Goal: Task Accomplishment & Management: Complete application form

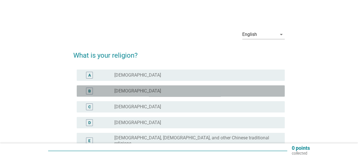
click at [136, 94] on div "radio_button_unchecked [DEMOGRAPHIC_DATA]" at bounding box center [197, 91] width 166 height 7
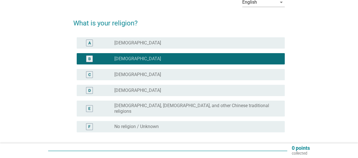
scroll to position [76, 0]
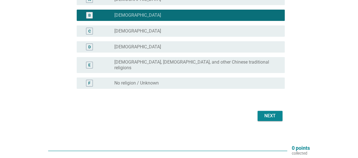
click at [206, 113] on div "Next" at bounding box center [178, 116] width 211 height 14
click at [273, 113] on div "Next" at bounding box center [270, 116] width 16 height 7
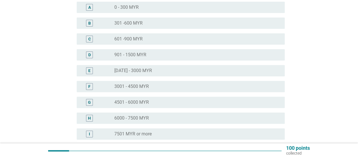
scroll to position [113, 0]
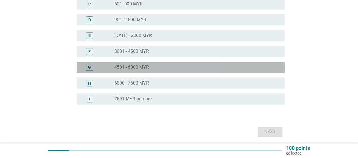
click at [157, 69] on div "radio_button_unchecked 4501 - 6000 MYR" at bounding box center [194, 68] width 161 height 6
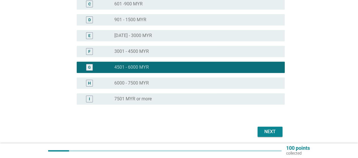
click at [273, 130] on div "Next" at bounding box center [270, 131] width 16 height 7
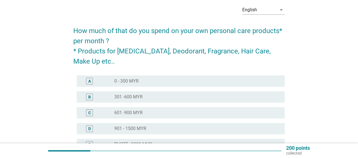
scroll to position [57, 0]
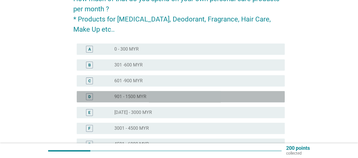
click at [156, 93] on div "radio_button_unchecked 901 - 1500 MYR" at bounding box center [197, 96] width 166 height 7
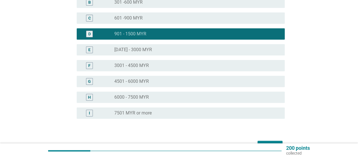
scroll to position [154, 0]
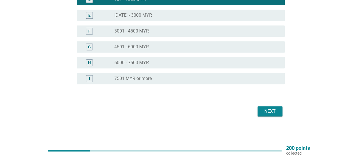
click at [268, 113] on div "Next" at bounding box center [270, 111] width 16 height 7
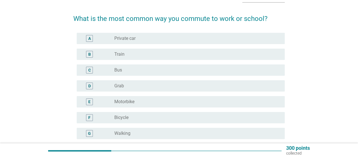
scroll to position [28, 0]
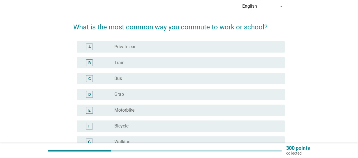
click at [169, 46] on div "radio_button_unchecked Private car" at bounding box center [194, 47] width 161 height 6
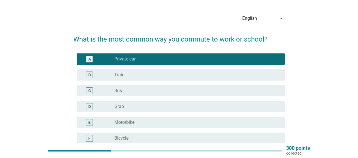
scroll to position [0, 0]
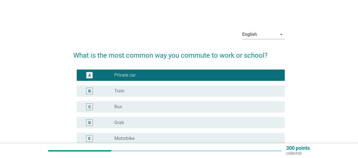
click at [174, 74] on div "radio_button_checked Private car" at bounding box center [194, 75] width 161 height 6
click at [171, 92] on div "radio_button_unchecked Train" at bounding box center [194, 91] width 161 height 6
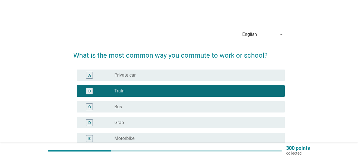
scroll to position [108, 0]
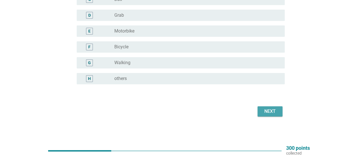
click at [280, 110] on button "Next" at bounding box center [270, 111] width 25 height 10
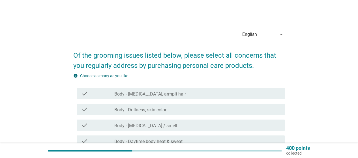
click at [195, 95] on div "check_box_outline_blank Body - [MEDICAL_DATA], armpit hair" at bounding box center [197, 93] width 166 height 7
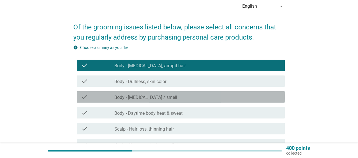
click at [189, 98] on div "check_box_outline_blank Body - [MEDICAL_DATA] / smell" at bounding box center [197, 97] width 166 height 7
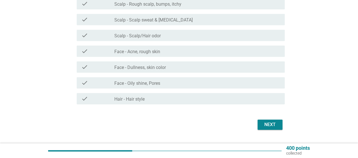
scroll to position [170, 0]
click at [265, 123] on div "Next" at bounding box center [270, 124] width 16 height 7
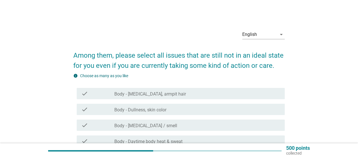
click at [181, 96] on div "check_box_outline_blank Body - [MEDICAL_DATA], armpit hair" at bounding box center [197, 93] width 166 height 7
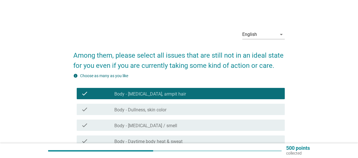
click at [179, 123] on div "check_box_outline_blank Body - [MEDICAL_DATA] / smell" at bounding box center [197, 125] width 166 height 7
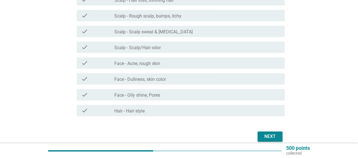
scroll to position [183, 0]
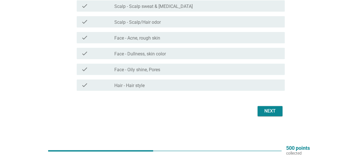
click at [272, 115] on button "Next" at bounding box center [270, 111] width 25 height 10
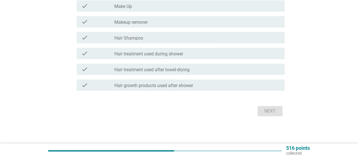
scroll to position [0, 0]
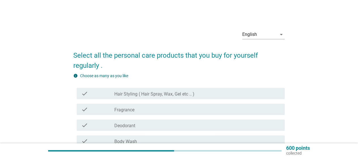
click at [142, 125] on div "check_box_outline_blank Deodorant" at bounding box center [197, 125] width 166 height 7
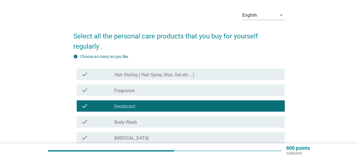
scroll to position [28, 0]
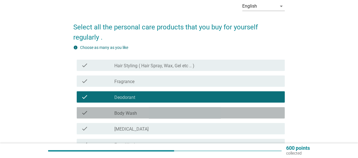
click at [138, 115] on div "check_box_outline_blank Body Wash" at bounding box center [197, 113] width 166 height 7
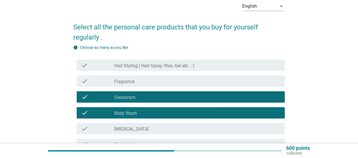
click at [137, 128] on div "check_box_outline_blank [MEDICAL_DATA]" at bounding box center [197, 128] width 166 height 7
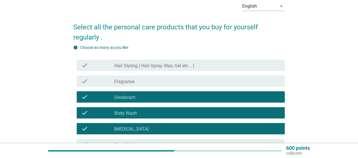
click at [145, 72] on div "check check_box_outline_blank Hair Styling ( Hair Spray, Wax, Gel etc .. )" at bounding box center [178, 65] width 211 height 16
click at [144, 70] on div "check check_box_outline_blank Hair Styling ( Hair Spray, Wax, Gel etc .. )" at bounding box center [181, 65] width 208 height 11
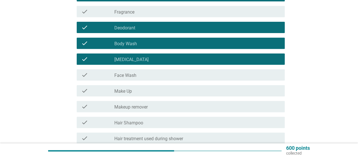
scroll to position [183, 0]
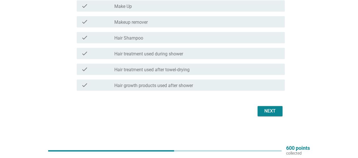
click at [269, 105] on div "Next" at bounding box center [178, 111] width 211 height 14
click at [271, 111] on div "Next" at bounding box center [270, 111] width 16 height 7
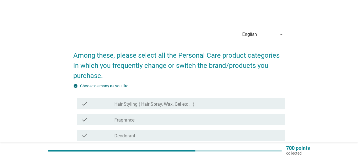
scroll to position [28, 0]
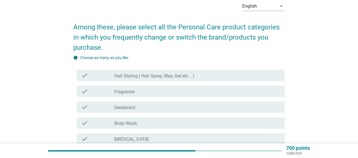
click at [158, 78] on label "Hair Styling ( Hair Spray, Wax, Gel etc .. )" at bounding box center [154, 76] width 80 height 6
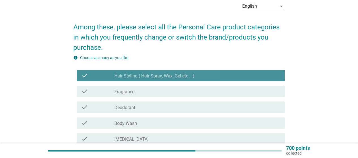
click at [154, 108] on div "check_box_outline_blank Deodorant" at bounding box center [197, 107] width 166 height 7
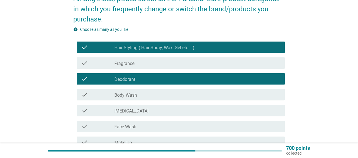
click at [156, 96] on div "check_box_outline_blank Body Wash" at bounding box center [197, 94] width 166 height 7
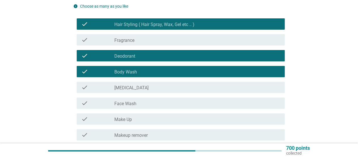
click at [144, 91] on div "check check_box_outline_blank [MEDICAL_DATA]" at bounding box center [181, 87] width 208 height 11
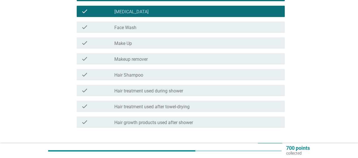
scroll to position [193, 0]
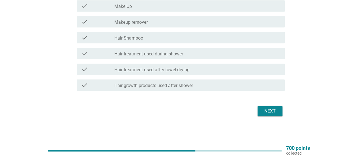
click at [272, 109] on div "Next" at bounding box center [270, 111] width 16 height 7
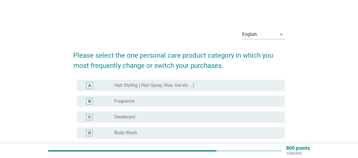
scroll to position [28, 0]
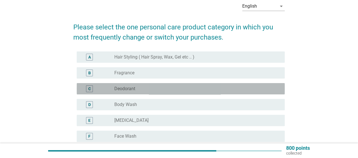
click at [155, 88] on div "radio_button_unchecked Deodorant" at bounding box center [194, 89] width 161 height 6
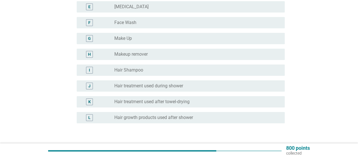
scroll to position [181, 0]
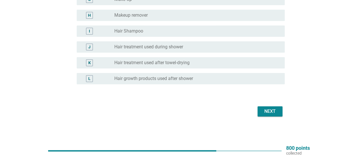
click at [268, 113] on div "Next" at bounding box center [270, 111] width 16 height 7
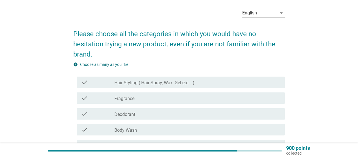
scroll to position [57, 0]
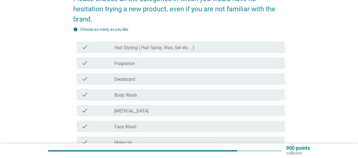
click at [157, 79] on div "check_box_outline_blank Deodorant" at bounding box center [197, 79] width 166 height 7
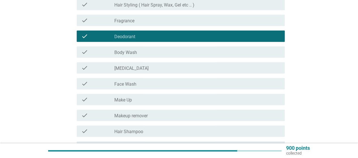
scroll to position [193, 0]
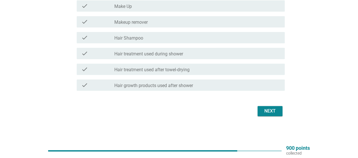
click at [267, 108] on button "Next" at bounding box center [270, 111] width 25 height 10
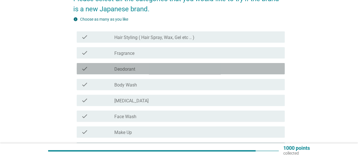
click at [147, 74] on div "check check_box_outline_blank Deodorant" at bounding box center [181, 68] width 208 height 11
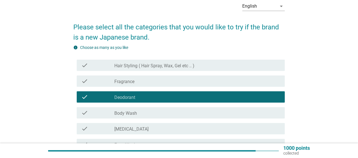
scroll to position [183, 0]
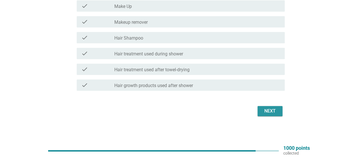
click at [274, 107] on button "Next" at bounding box center [270, 111] width 25 height 10
